Goal: Task Accomplishment & Management: Use online tool/utility

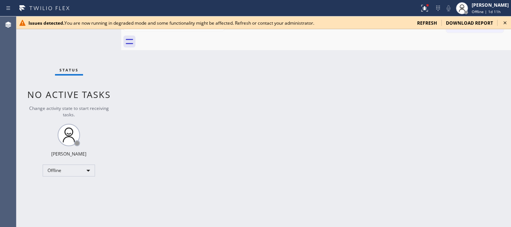
click at [386, 22] on icon at bounding box center [504, 22] width 9 height 9
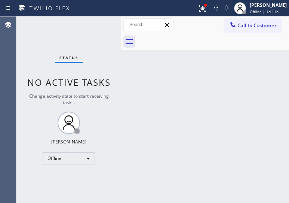
click at [7, 56] on div "Agent Desktop" at bounding box center [8, 109] width 16 height 186
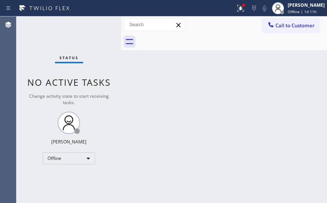
click at [40, 53] on div "Status No active tasks Change activity state to start receiving tasks. [PERSON_…" at bounding box center [68, 109] width 105 height 186
